Goal: Check status: Check status

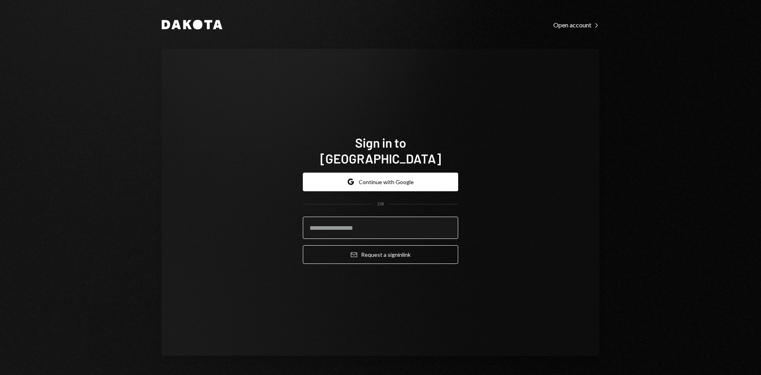
click at [353, 220] on input "email" at bounding box center [380, 228] width 155 height 22
click at [0, 374] on com-1password-button at bounding box center [0, 375] width 0 height 0
click at [327, 219] on input "email" at bounding box center [380, 228] width 155 height 22
type input "**********"
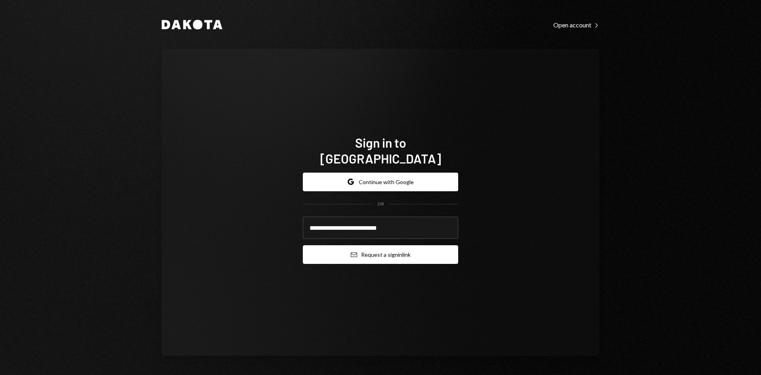
click at [364, 247] on button "Email Request a sign in link" at bounding box center [380, 254] width 155 height 19
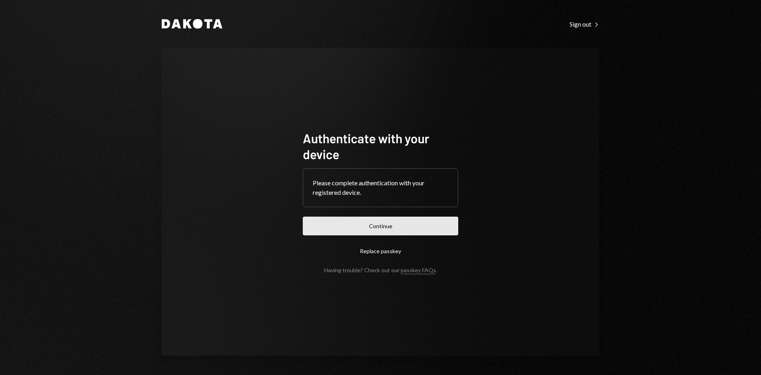
click at [375, 229] on button "Continue" at bounding box center [380, 226] width 155 height 19
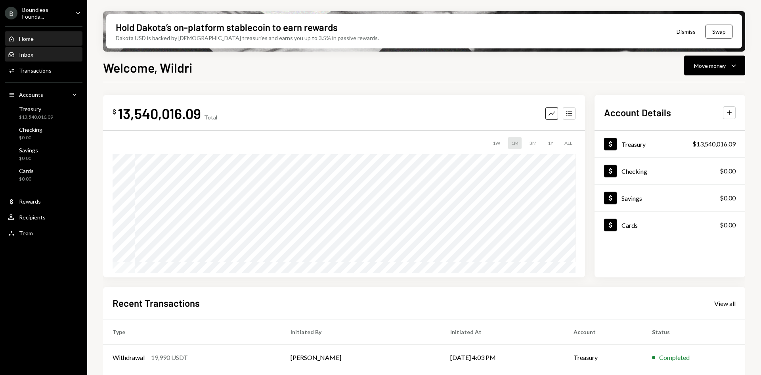
click at [46, 57] on div "Inbox Inbox" at bounding box center [43, 54] width 71 height 7
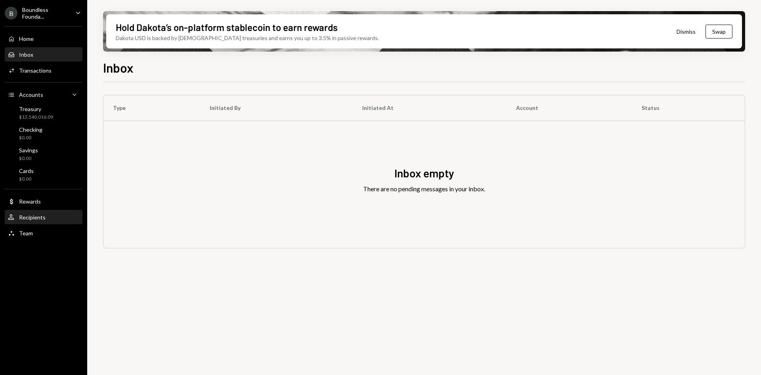
click at [46, 220] on div "User Recipients" at bounding box center [43, 217] width 71 height 7
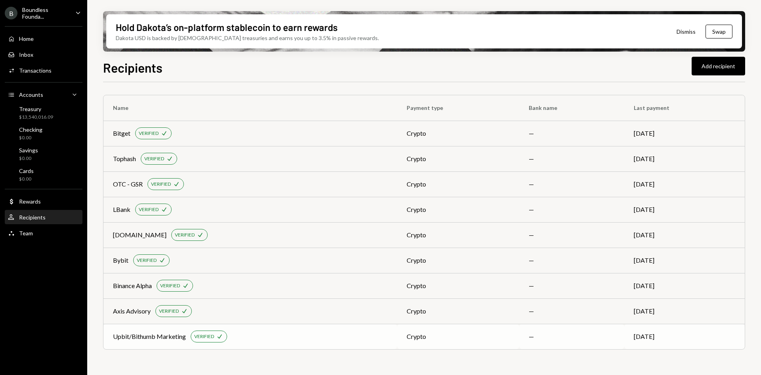
click at [172, 337] on div "Upbit/Bithumb Marketing" at bounding box center [149, 337] width 73 height 10
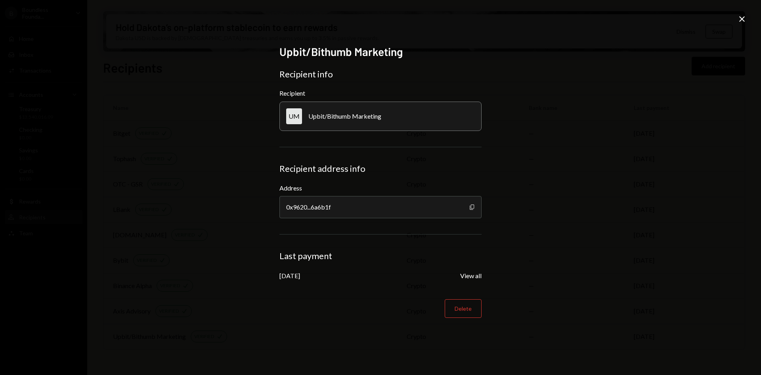
click at [473, 206] on icon "Copy" at bounding box center [472, 207] width 6 height 6
click at [347, 118] on div "Upbit/Bithumb Marketing" at bounding box center [345, 116] width 73 height 8
click at [740, 19] on icon "Close" at bounding box center [743, 19] width 10 height 10
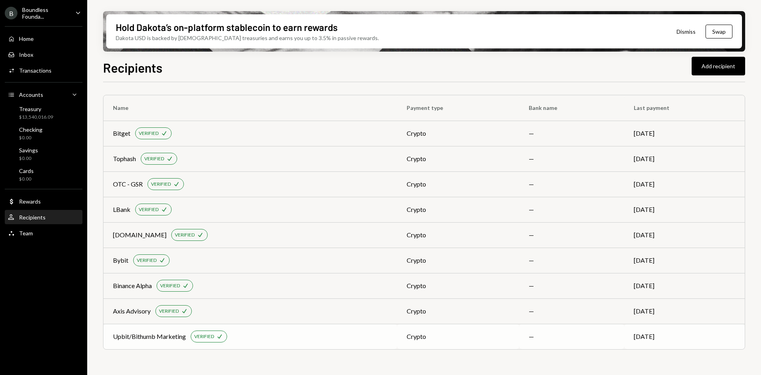
click at [628, 337] on td "[DATE]" at bounding box center [685, 336] width 121 height 25
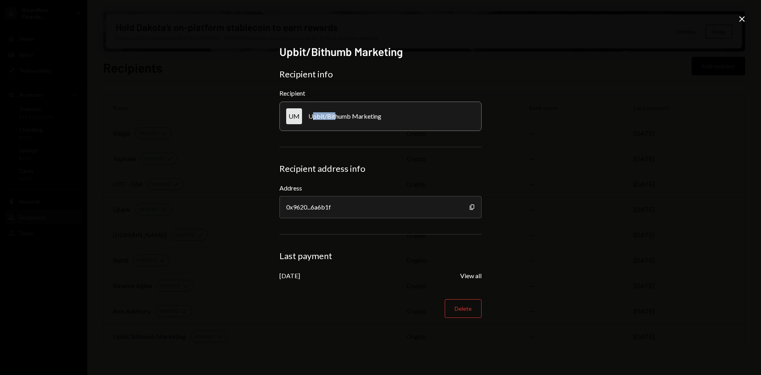
drag, startPoint x: 336, startPoint y: 116, endPoint x: 312, endPoint y: 118, distance: 23.5
click at [312, 118] on div "Upbit/Bithumb Marketing" at bounding box center [345, 116] width 73 height 8
click at [351, 118] on div "Upbit/Bithumb Marketing" at bounding box center [345, 116] width 73 height 8
click at [387, 116] on div "UM Upbit/Bithumb Marketing" at bounding box center [381, 116] width 202 height 29
click at [742, 19] on icon at bounding box center [743, 19] width 6 height 6
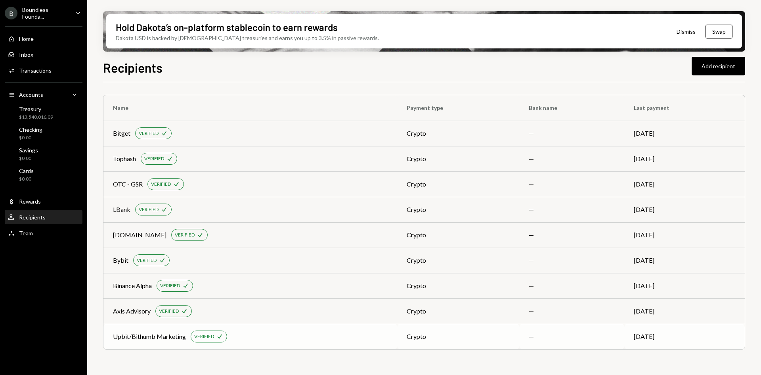
click at [196, 331] on div "VERIFIED Check" at bounding box center [209, 336] width 36 height 12
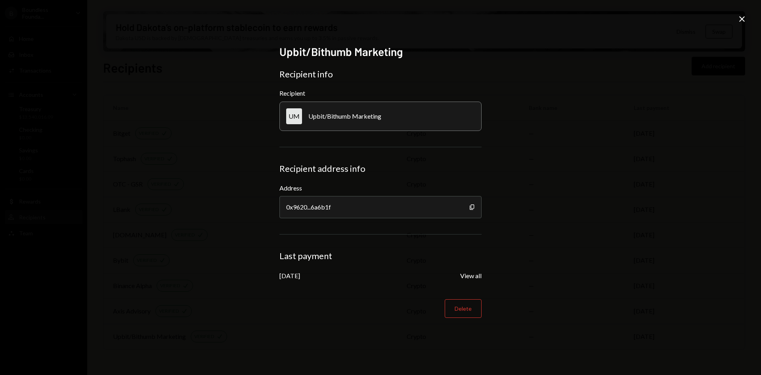
click at [741, 15] on icon "Close" at bounding box center [743, 19] width 10 height 10
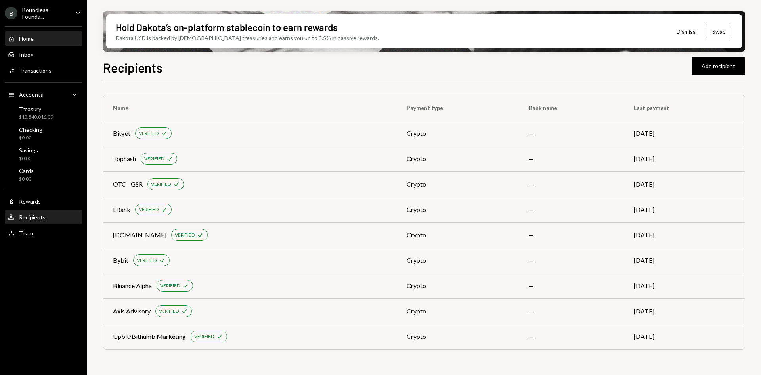
click at [38, 42] on div "Home Home" at bounding box center [43, 38] width 71 height 7
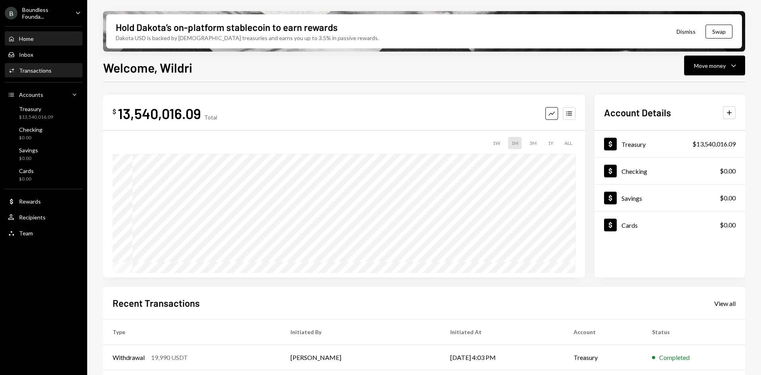
click at [43, 71] on div "Transactions" at bounding box center [35, 70] width 33 height 7
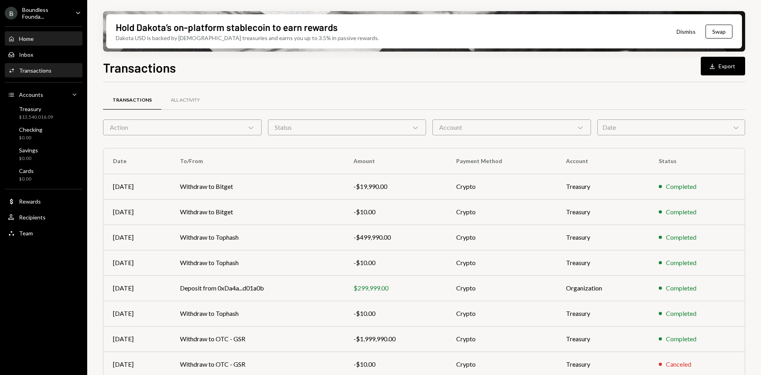
click at [57, 42] on div "Home Home" at bounding box center [43, 38] width 71 height 7
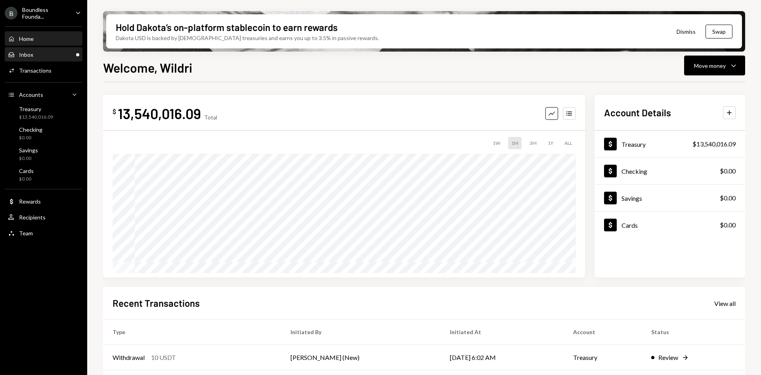
click at [56, 55] on div "Inbox Inbox" at bounding box center [43, 54] width 71 height 7
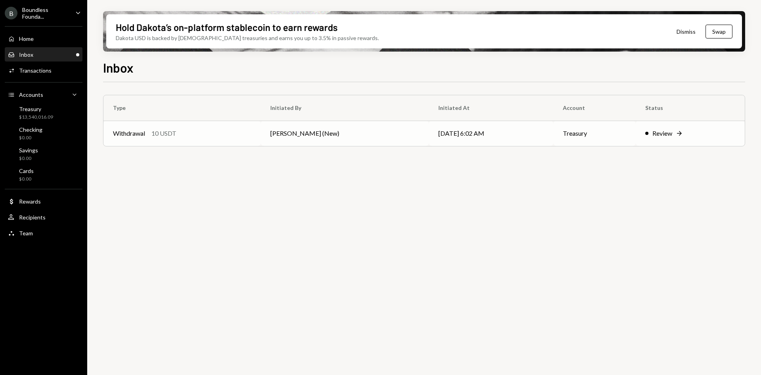
click at [249, 137] on div "Withdrawal 10 USDT" at bounding box center [182, 133] width 138 height 10
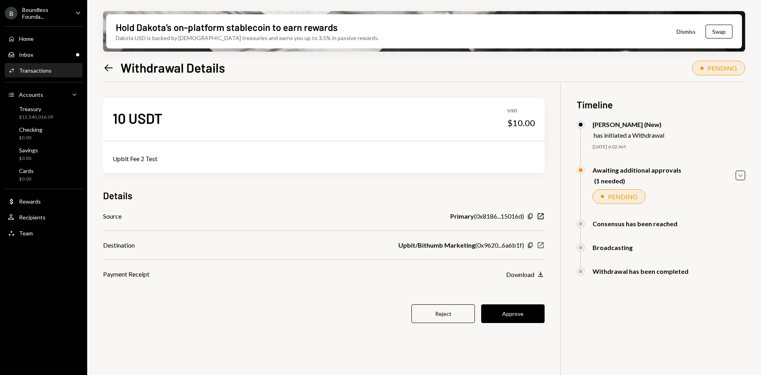
click at [541, 245] on icon "New Window" at bounding box center [541, 245] width 8 height 8
click at [519, 315] on button "Approve" at bounding box center [512, 313] width 63 height 19
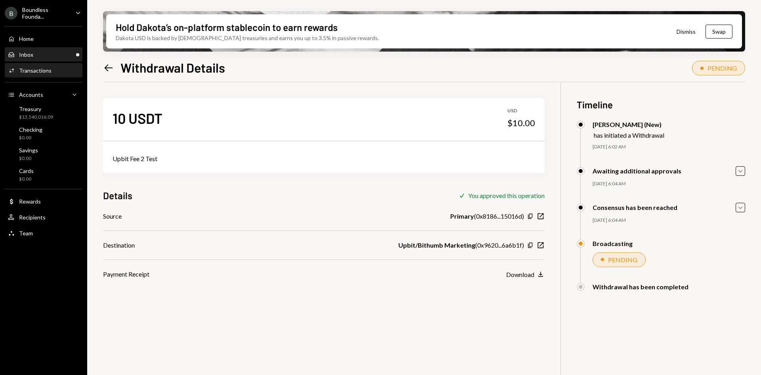
click at [67, 55] on div "Inbox Inbox" at bounding box center [43, 54] width 71 height 7
